Goal: Information Seeking & Learning: Learn about a topic

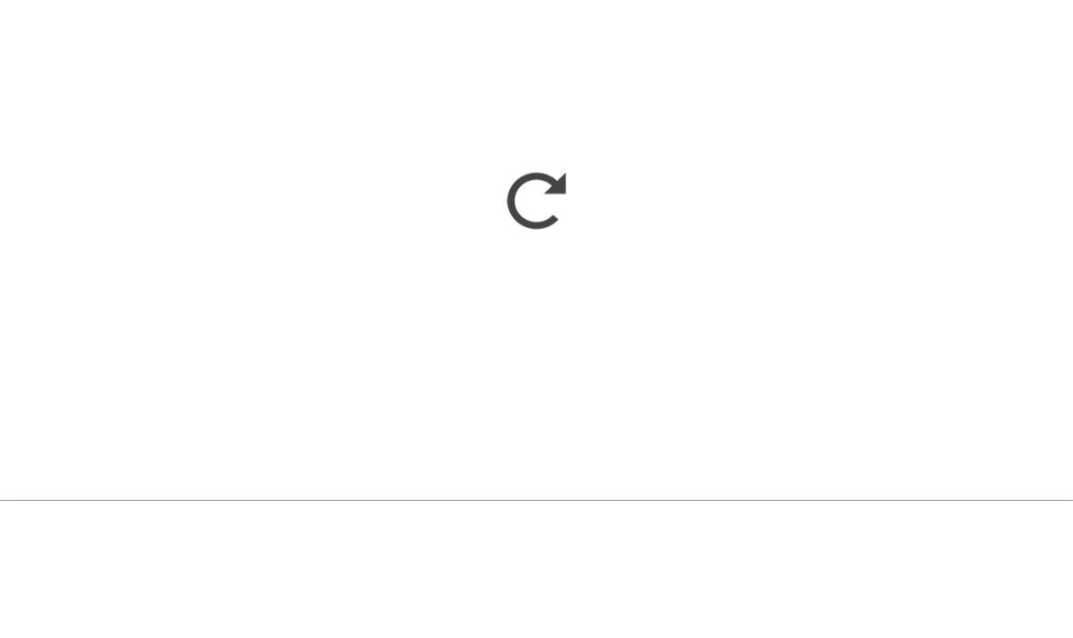
scroll to position [921, 0]
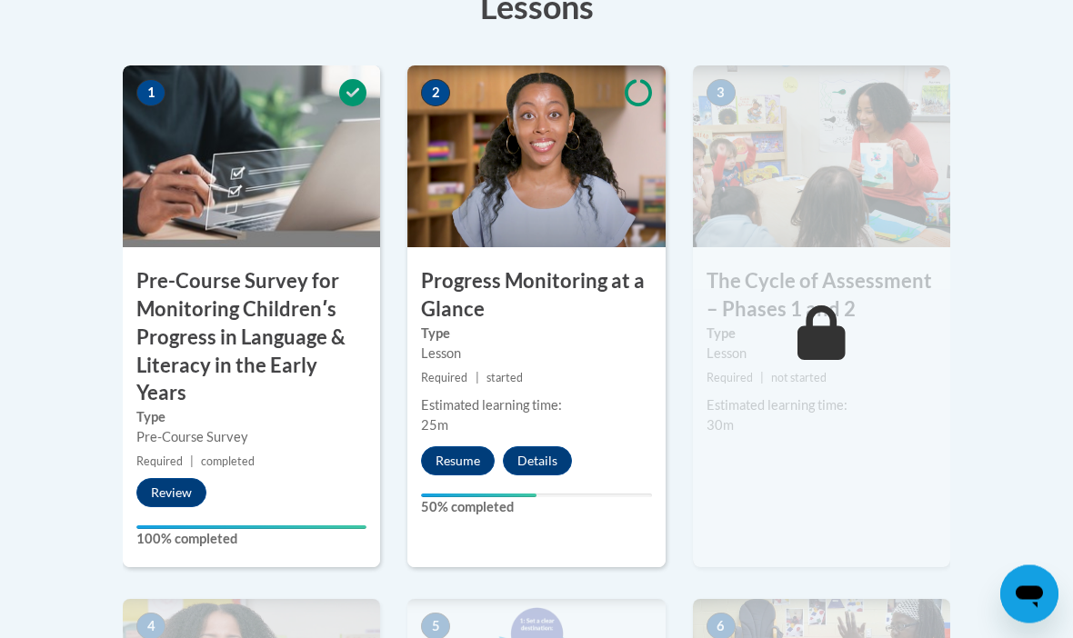
scroll to position [636, 0]
click at [475, 458] on button "Resume" at bounding box center [458, 461] width 74 height 29
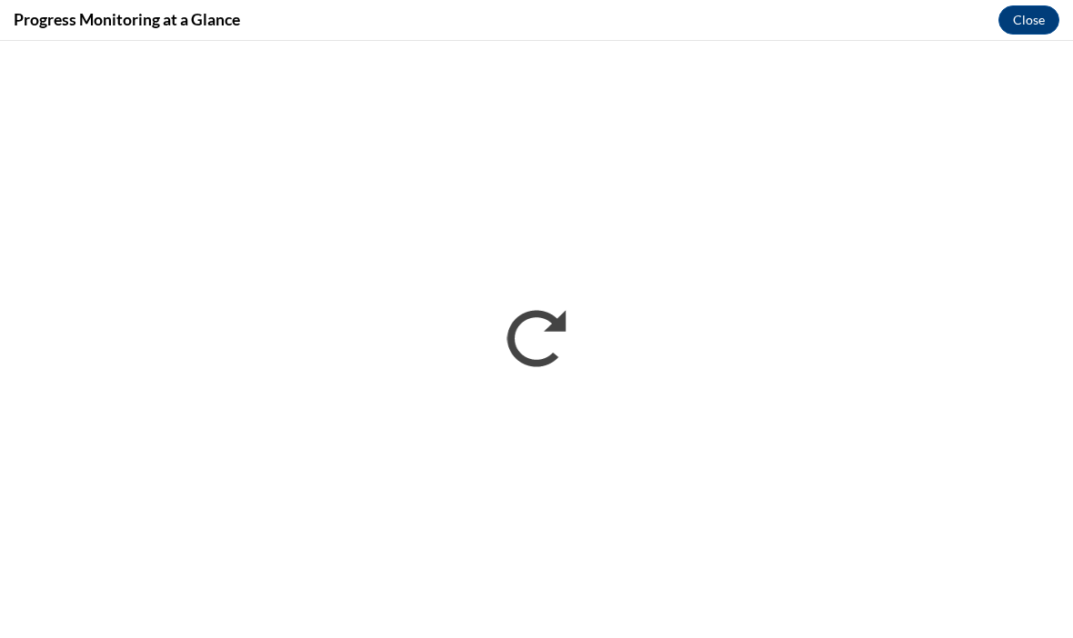
scroll to position [878, 0]
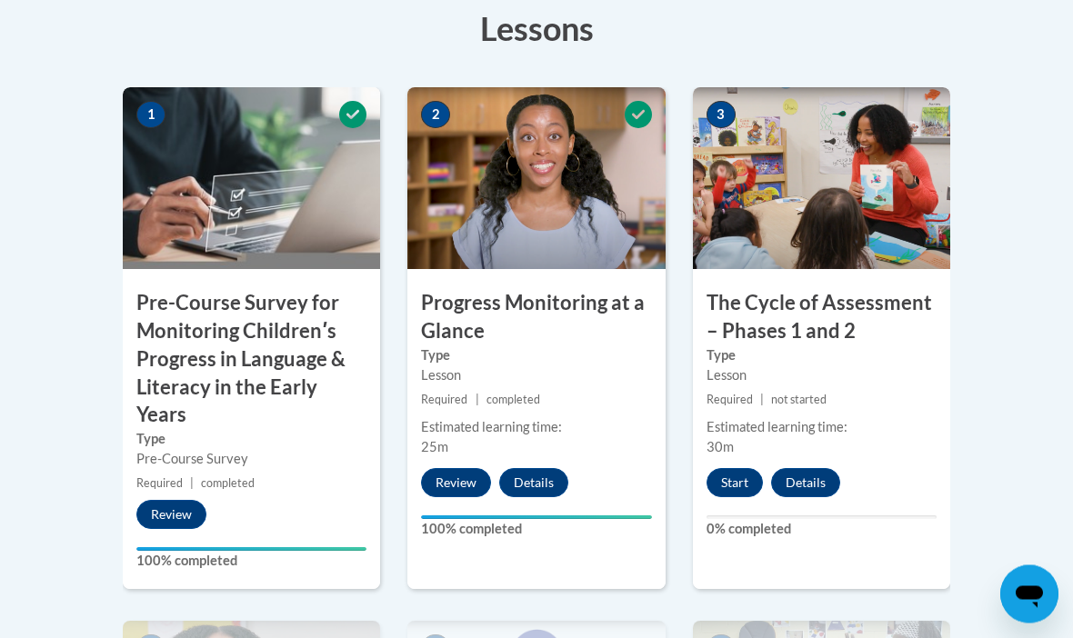
scroll to position [616, 0]
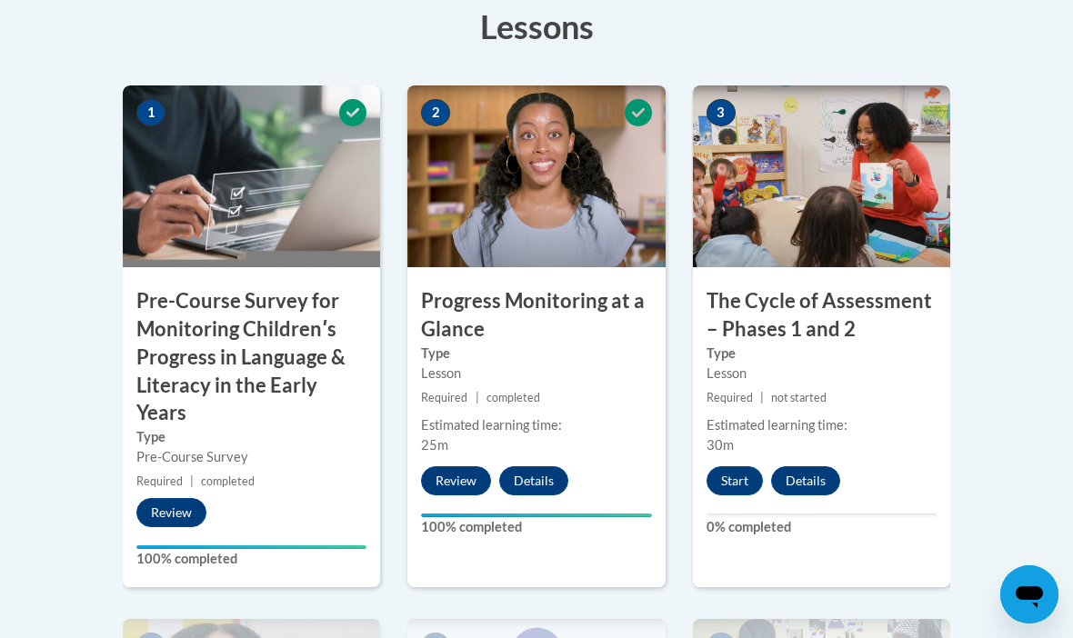
click at [746, 474] on button "Start" at bounding box center [735, 481] width 56 height 29
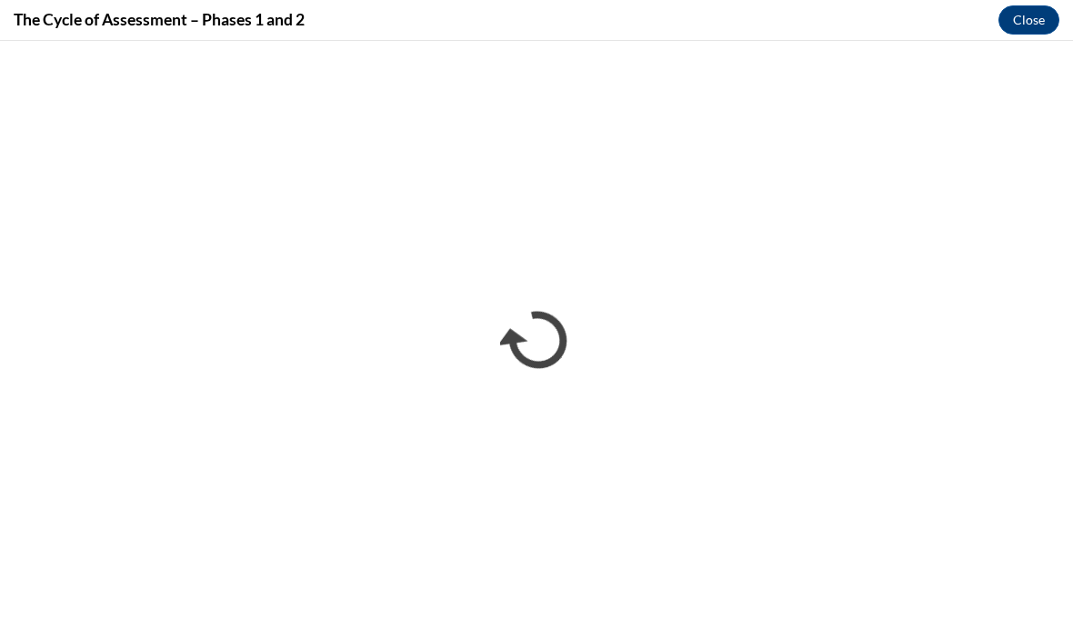
scroll to position [0, 0]
